Goal: Information Seeking & Learning: Learn about a topic

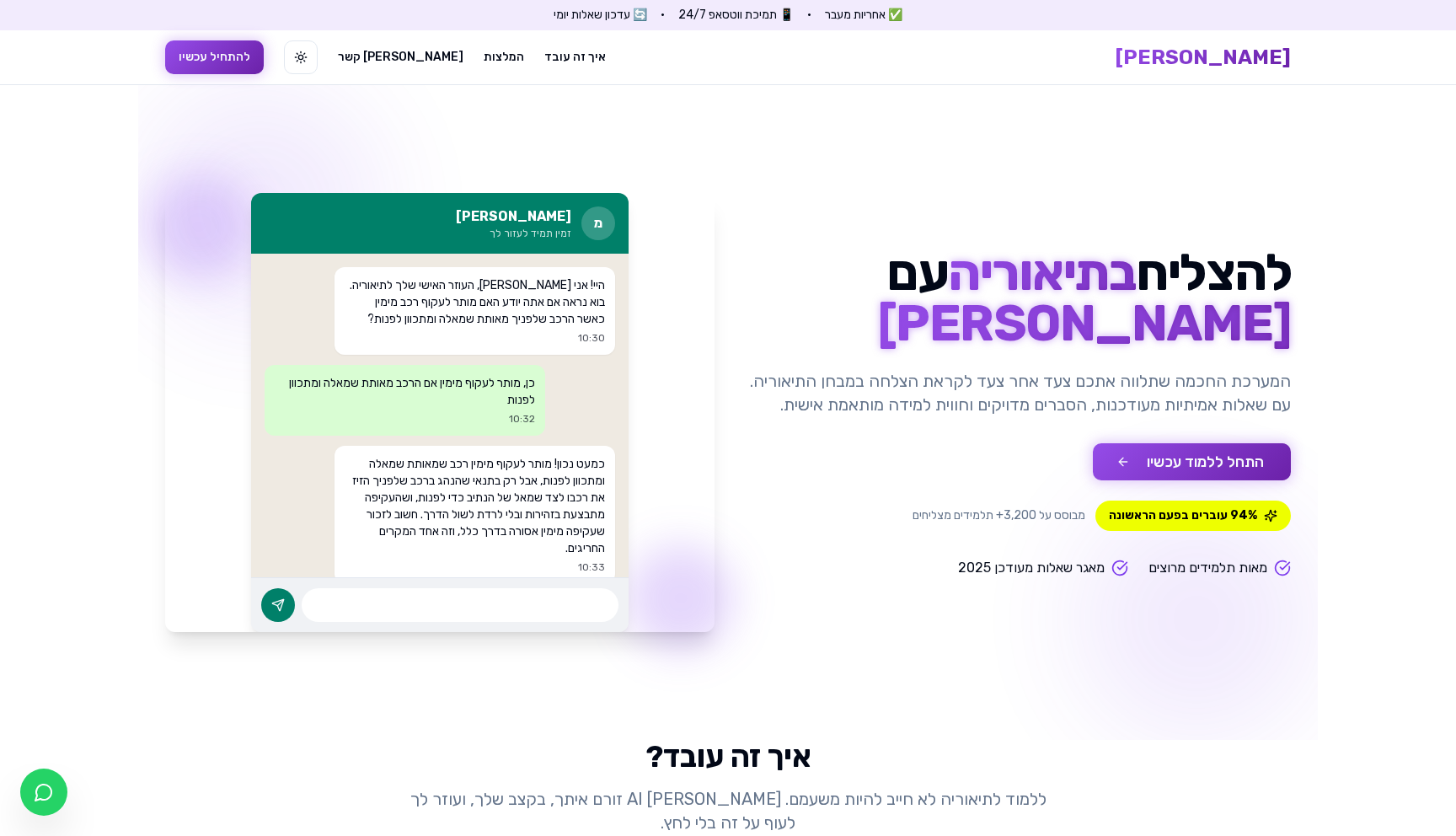
click at [1213, 461] on button "התחל ללמוד עכשיו" at bounding box center [1192, 462] width 198 height 37
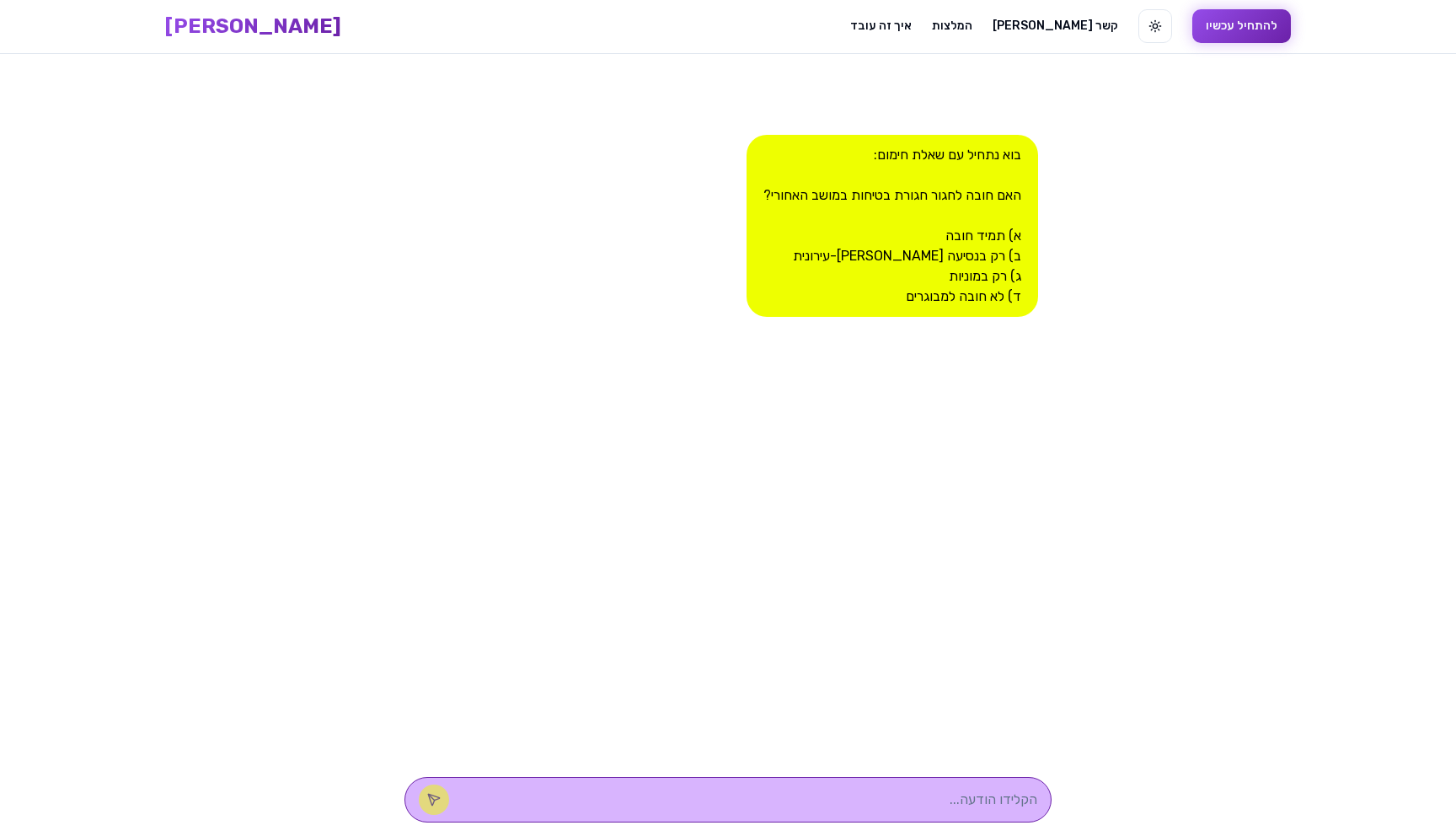
click at [342, 29] on span "[PERSON_NAME]" at bounding box center [253, 26] width 176 height 27
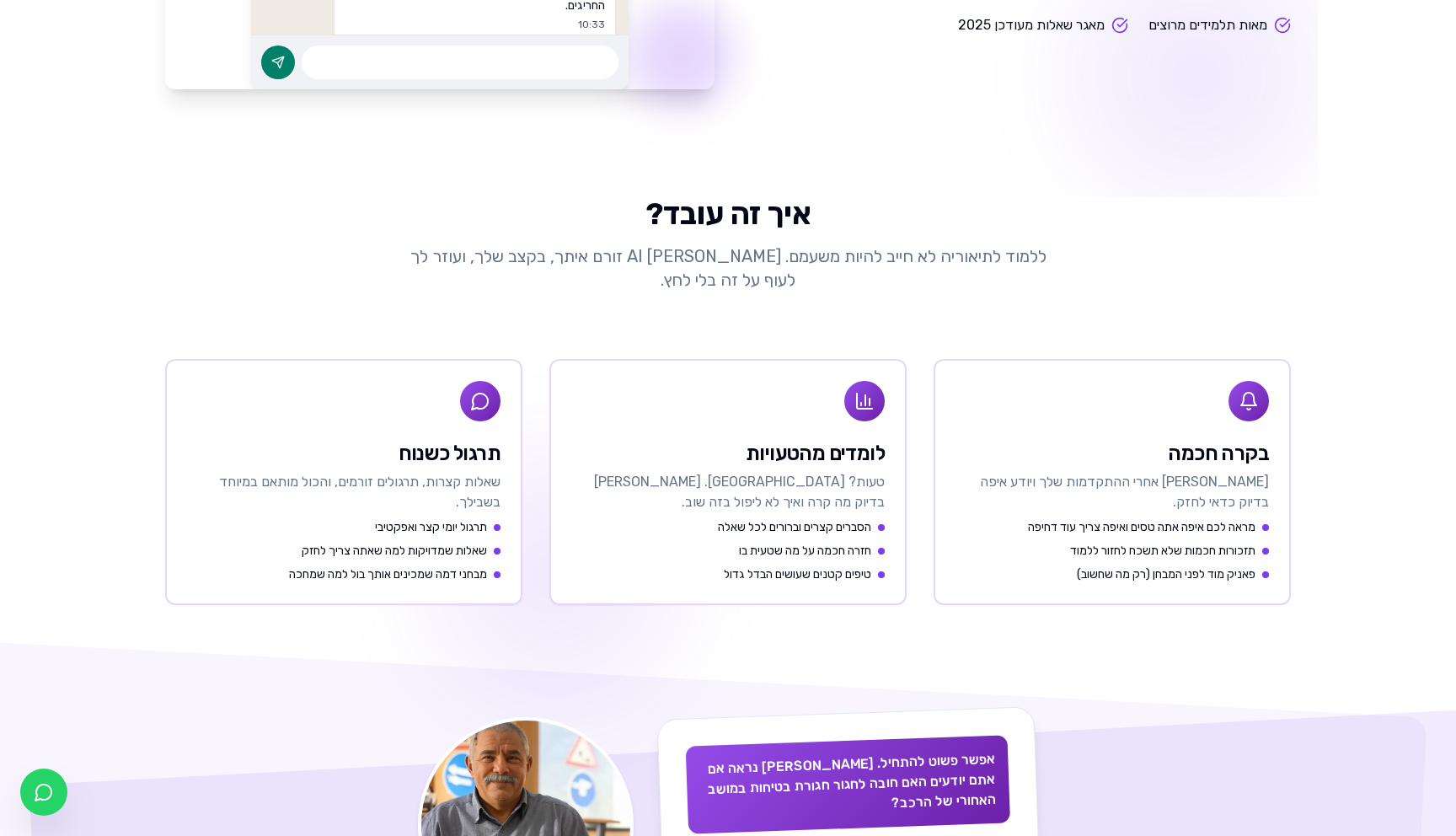
scroll to position [728, 0]
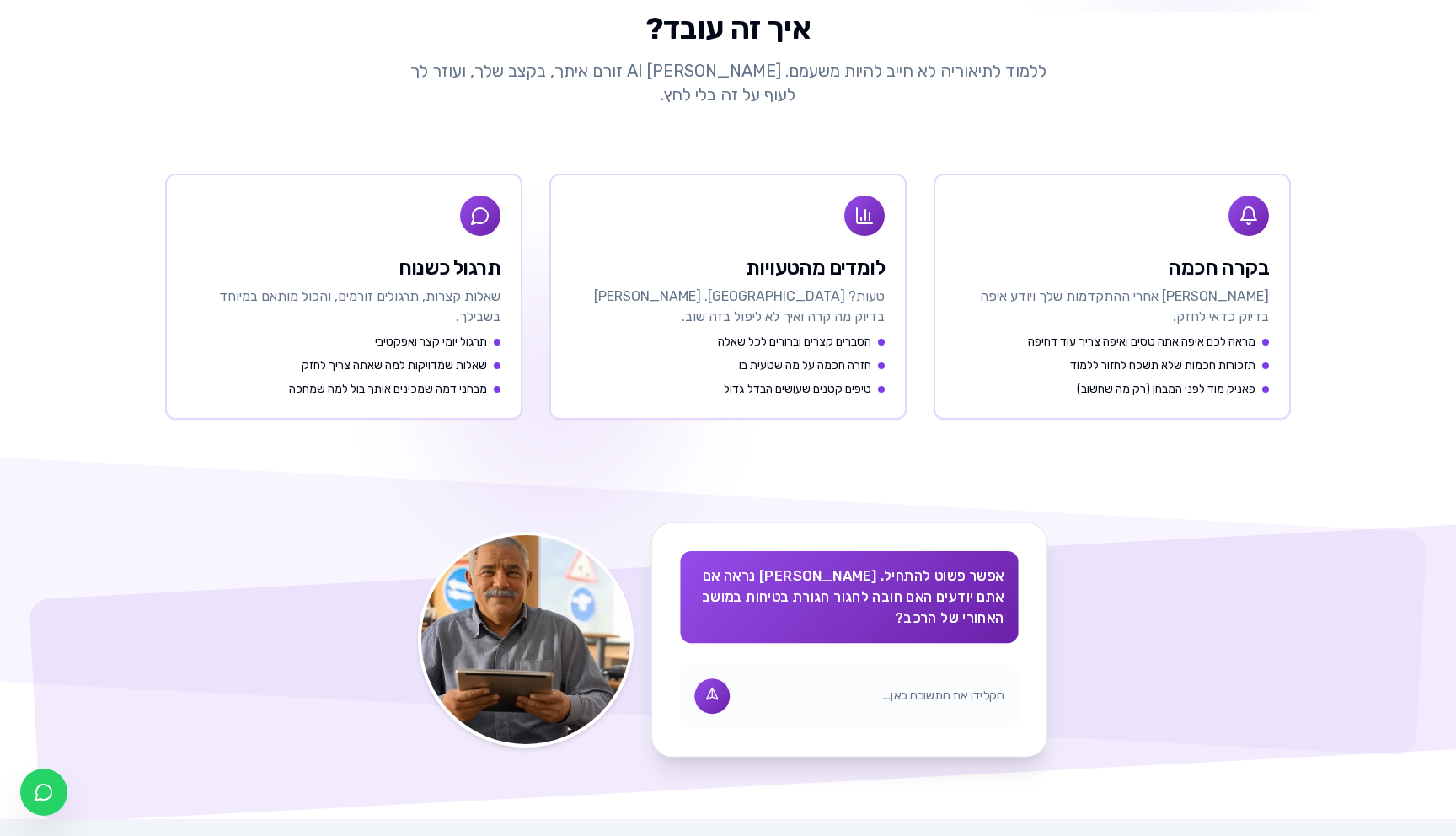
click at [924, 670] on div at bounding box center [849, 695] width 338 height 64
click at [940, 688] on input "text" at bounding box center [872, 696] width 264 height 18
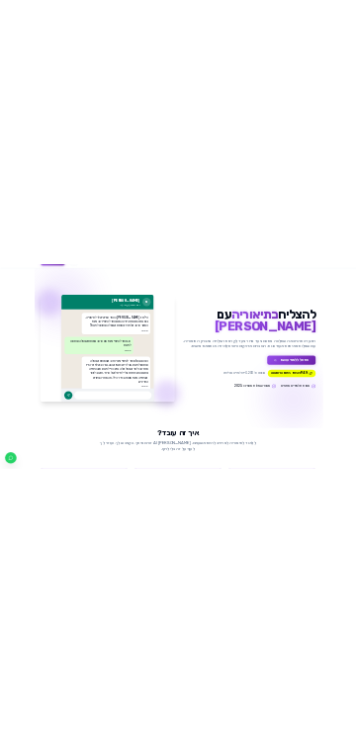
scroll to position [0, 0]
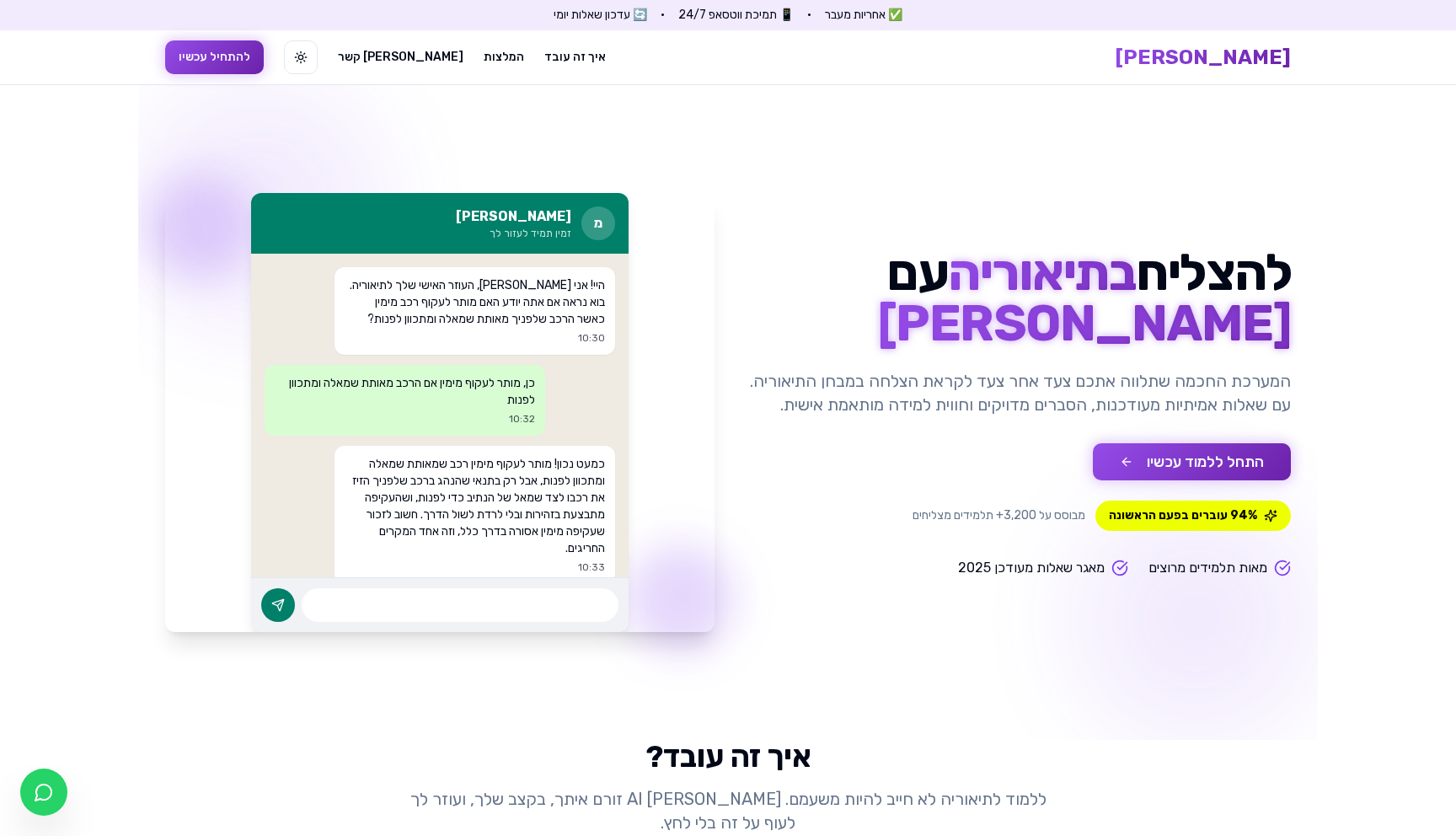
click at [983, 426] on div "להצליח בתיאוריה עם [PERSON_NAME] AI המערכת החכמה שתלווה אתכם צעד אחר צעד לקראת …" at bounding box center [1016, 413] width 550 height 331
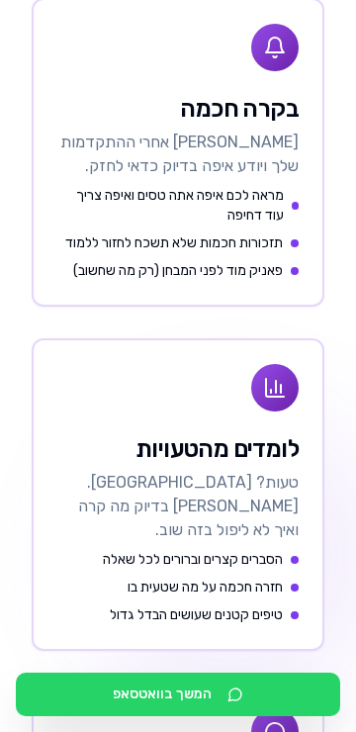
scroll to position [1579, 0]
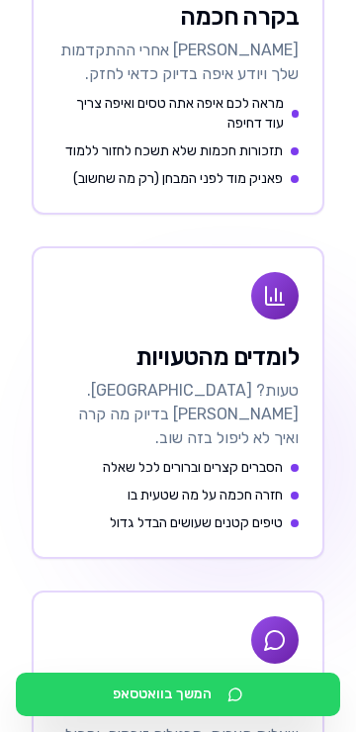
click at [207, 697] on button "המשך בוואטסאפ" at bounding box center [178, 694] width 324 height 44
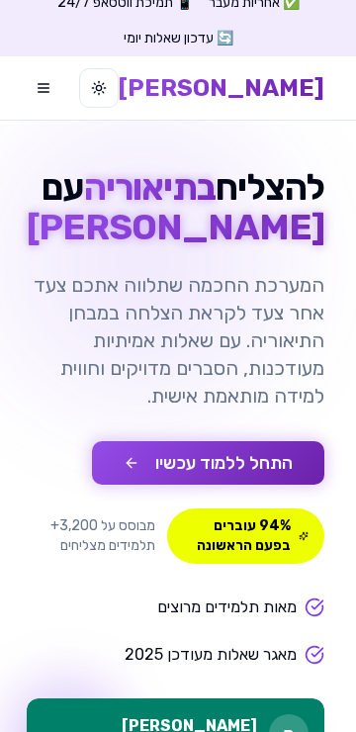
scroll to position [0, 0]
